Goal: Ask a question: Seek information or help from site administrators or community

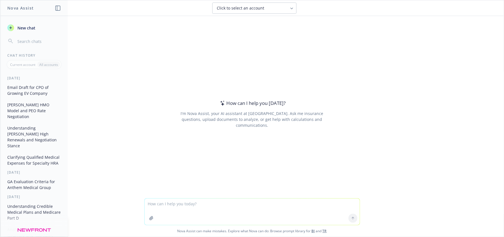
drag, startPoint x: 201, startPoint y: 207, endPoint x: 211, endPoint y: 197, distance: 13.9
click at [203, 205] on textarea at bounding box center [252, 212] width 215 height 26
type textarea "benchmark benefits"
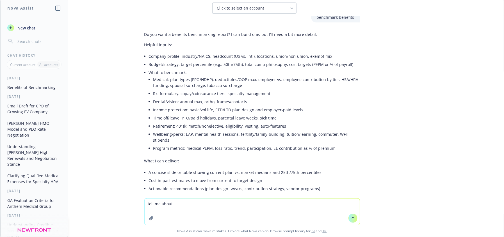
scroll to position [8, 0]
click at [187, 219] on textarea "tell me about" at bounding box center [252, 212] width 215 height 26
drag, startPoint x: 185, startPoint y: 212, endPoint x: 126, endPoint y: 209, distance: 59.1
click at [124, 210] on div "tell me about Nova Assist can make mistakes. Explore what Nova can do: Browse p…" at bounding box center [252, 218] width 504 height 38
drag, startPoint x: 246, startPoint y: 205, endPoint x: 241, endPoint y: 207, distance: 5.1
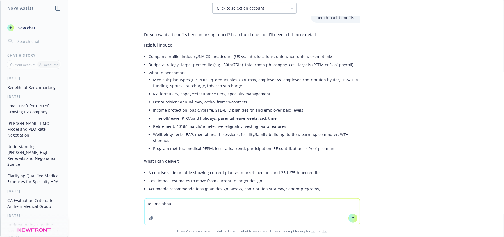
click at [245, 206] on textarea "tell me about" at bounding box center [252, 212] width 215 height 26
click at [173, 208] on textarea "tell me about" at bounding box center [252, 212] width 215 height 26
type textarea "tell me about the broker, benchmark benefits"
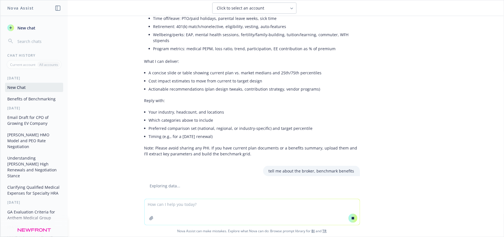
scroll to position [114, 0]
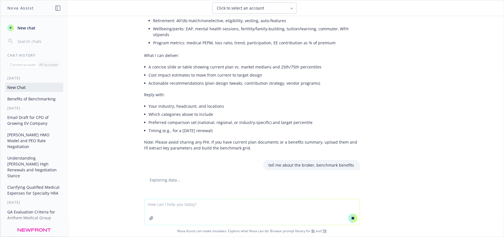
click at [201, 207] on textarea at bounding box center [252, 212] width 215 height 26
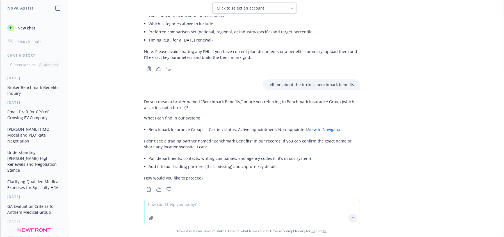
scroll to position [206, 0]
